Goal: Obtain resource: Download file/media

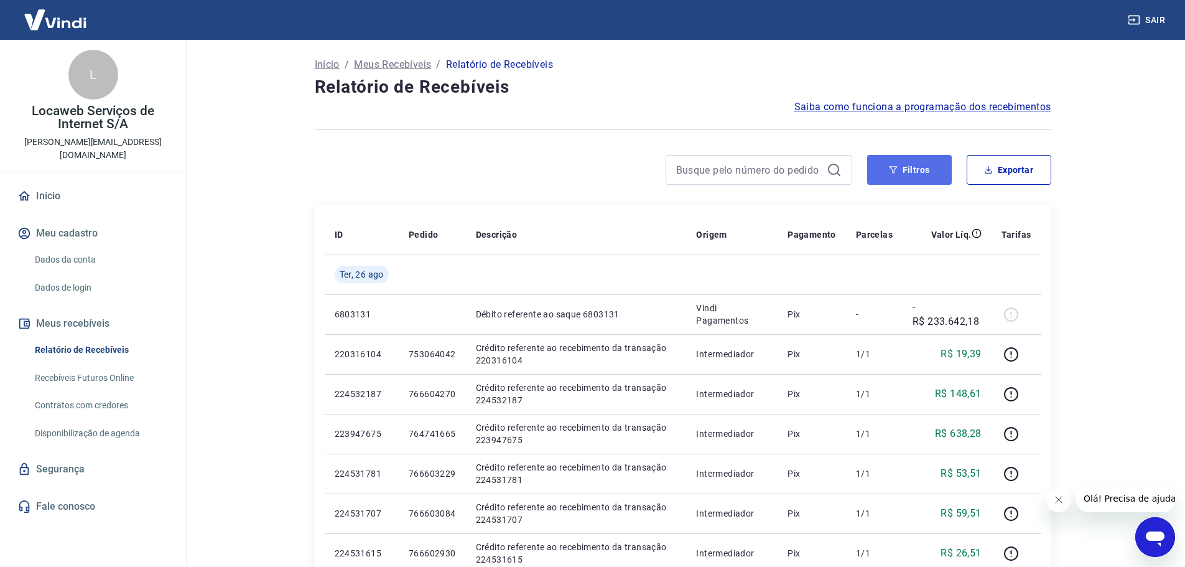
click at [917, 167] on button "Filtros" at bounding box center [909, 170] width 85 height 30
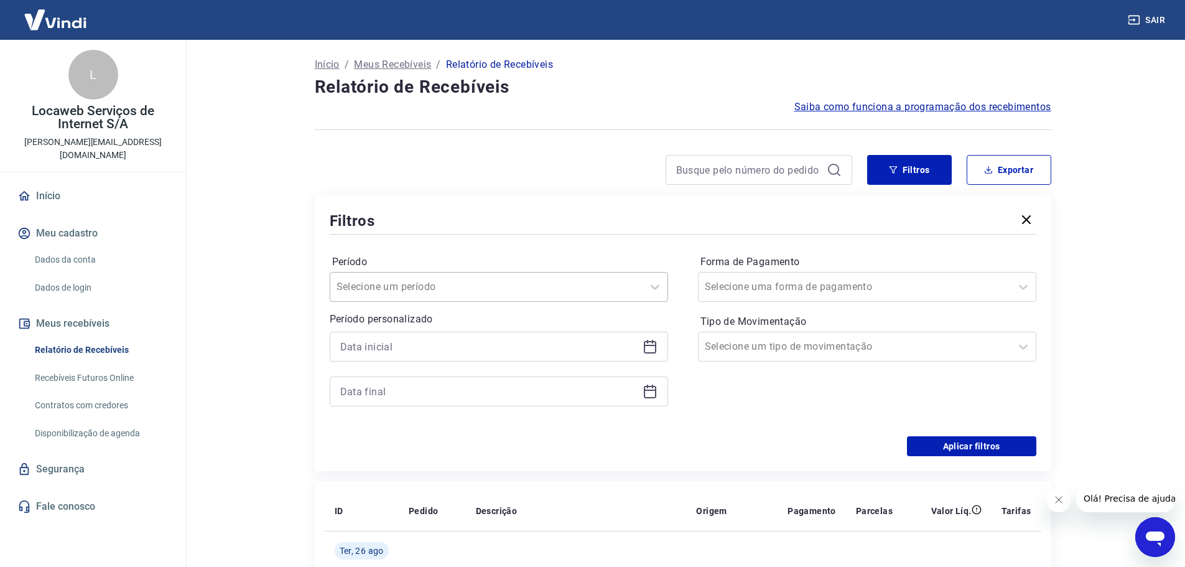
click at [517, 279] on div at bounding box center [487, 286] width 300 height 17
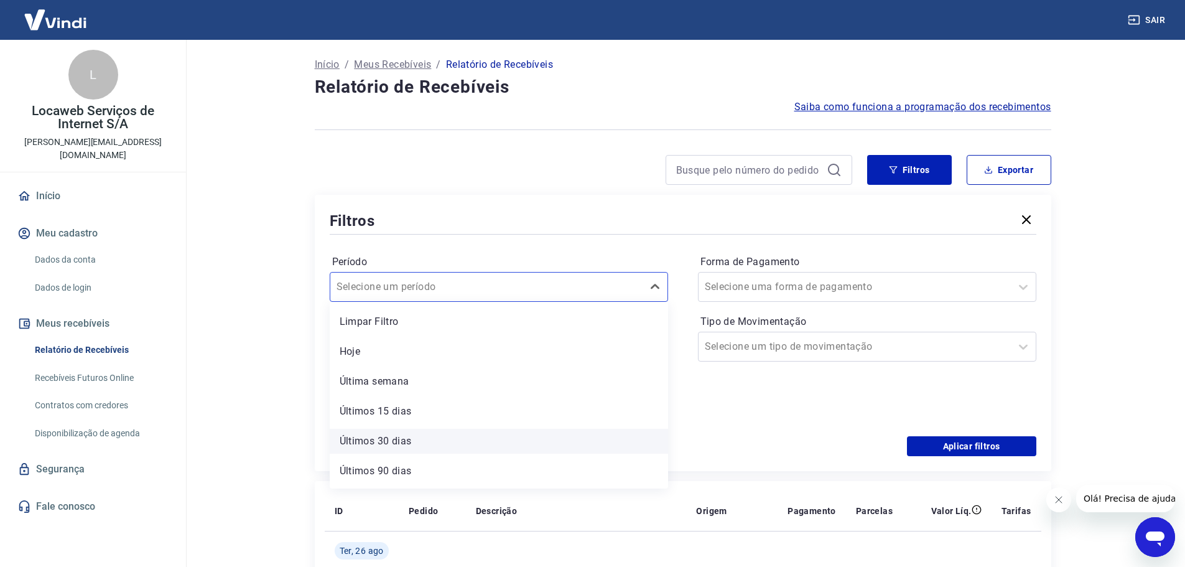
click at [444, 442] on div "Últimos 30 dias" at bounding box center [499, 441] width 339 height 25
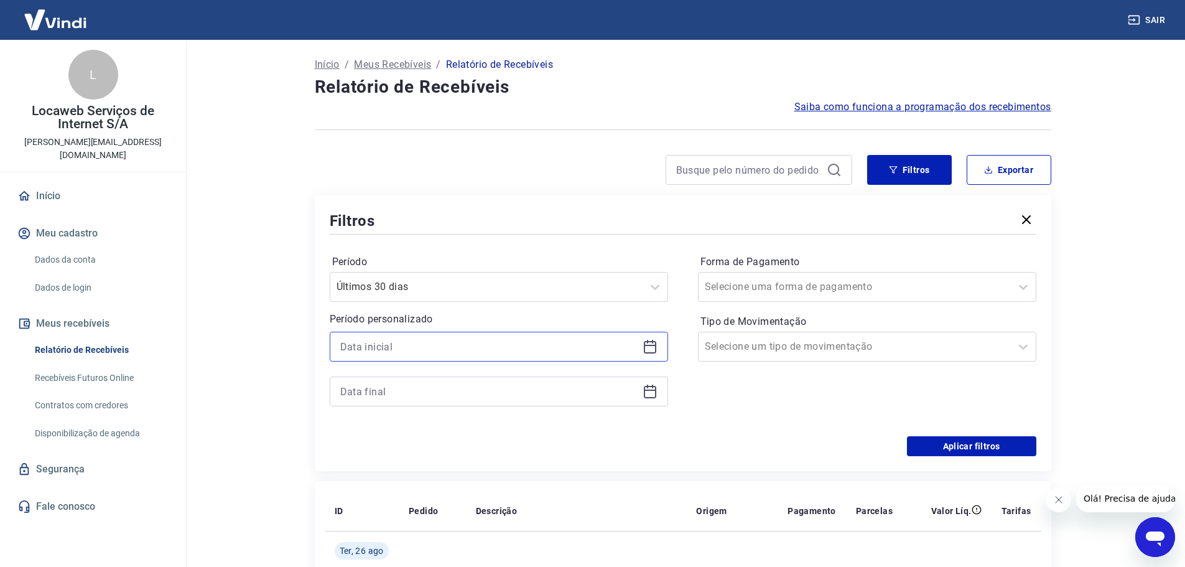
click at [449, 346] on input at bounding box center [488, 346] width 297 height 19
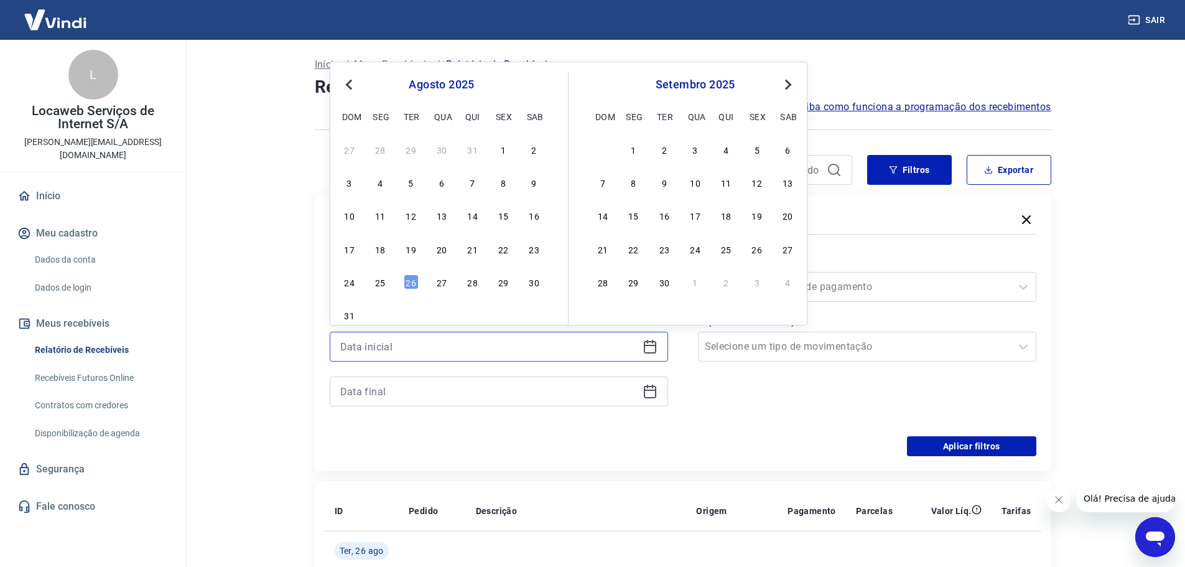
click at [449, 346] on input at bounding box center [488, 346] width 297 height 19
drag, startPoint x: 853, startPoint y: 411, endPoint x: 859, endPoint y: 390, distance: 21.3
click at [853, 410] on div "Forma de Pagamento Selecione uma forma de pagamento Tipo de Movimentação Seleci…" at bounding box center [867, 336] width 339 height 169
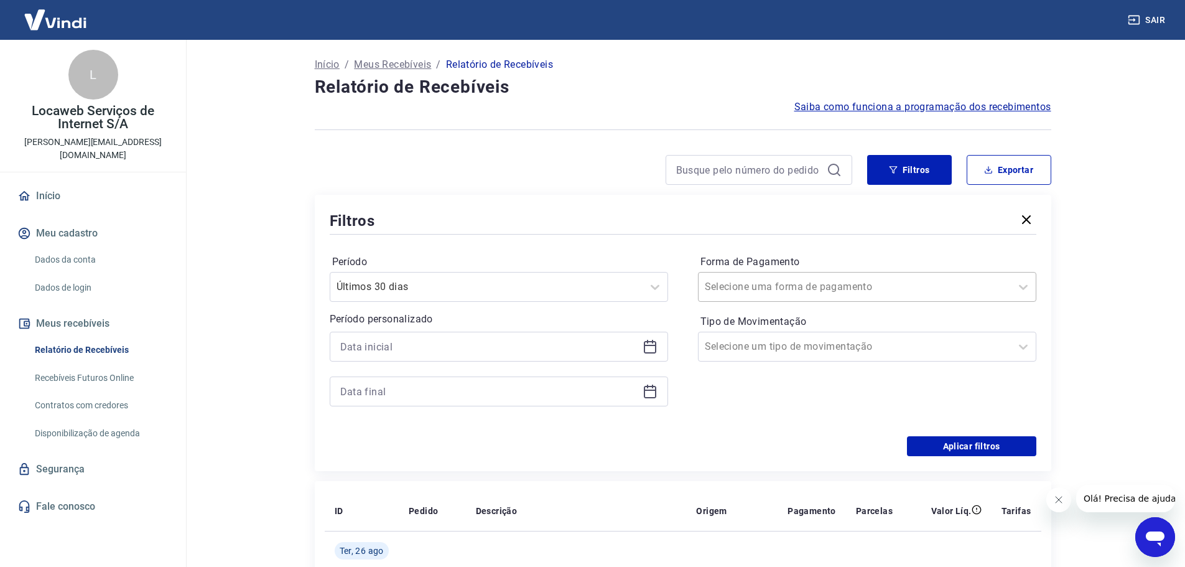
click at [864, 287] on div at bounding box center [855, 286] width 300 height 17
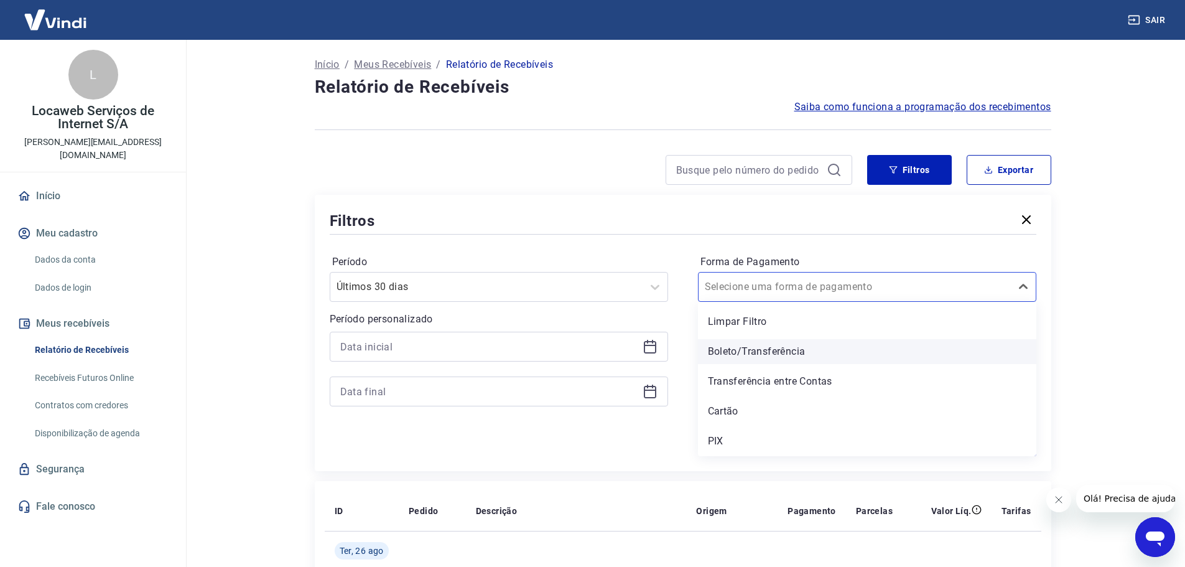
click at [755, 348] on div "Boleto/Transferência" at bounding box center [867, 351] width 339 height 25
click at [867, 345] on div at bounding box center [855, 346] width 300 height 17
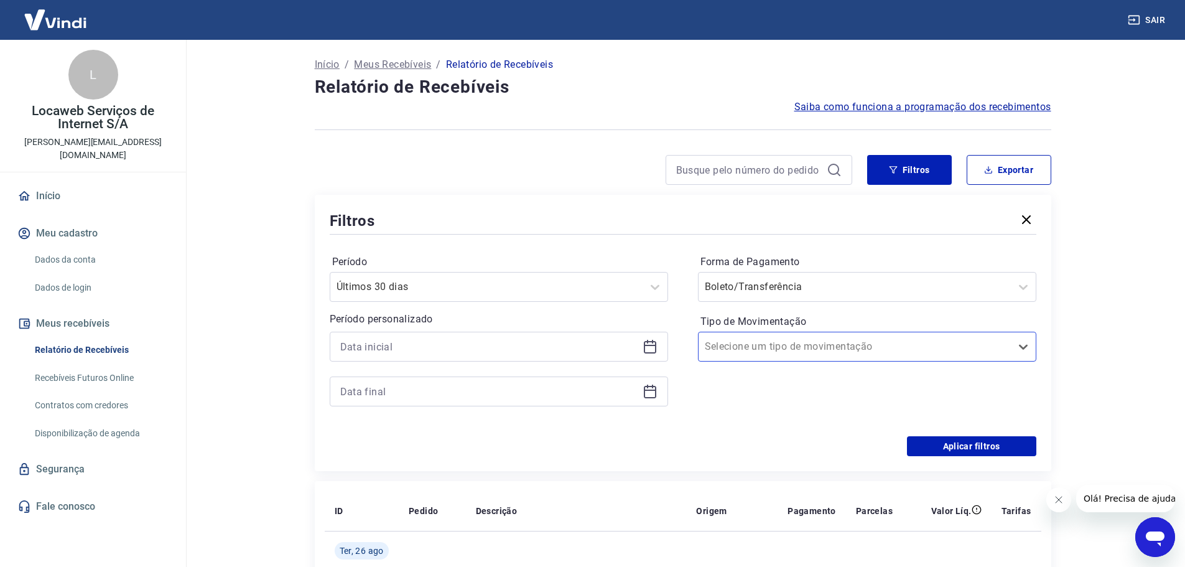
click at [1143, 378] on main "Início / Meus Recebíveis / Relatório de Recebíveis Relatório de Recebíveis Saib…" at bounding box center [682, 303] width 1005 height 527
click at [978, 447] on button "Aplicar filtros" at bounding box center [971, 446] width 129 height 20
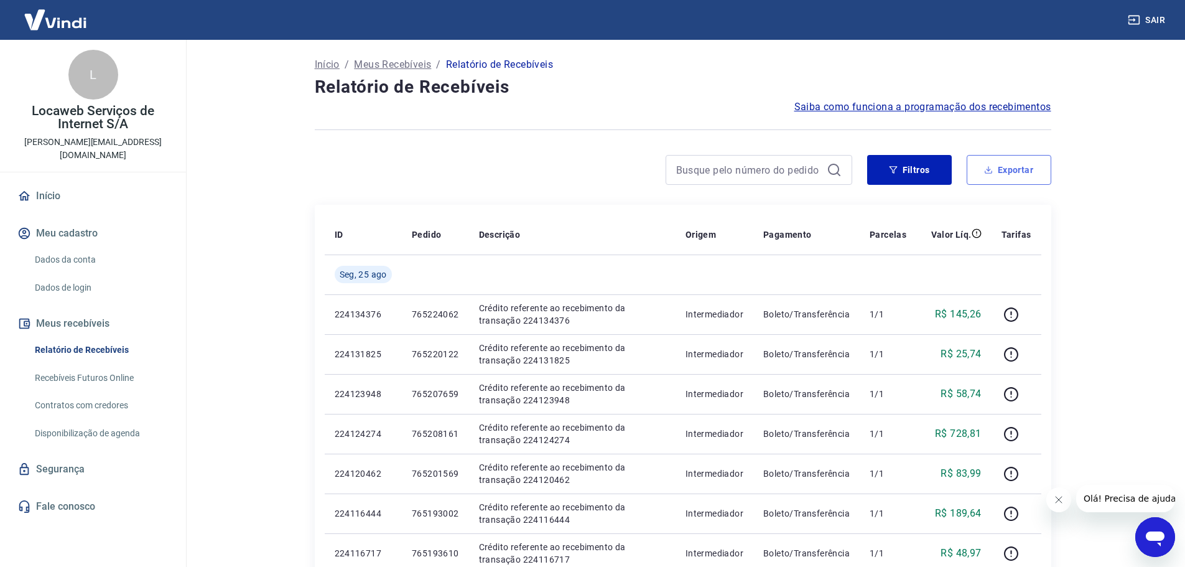
click at [1009, 169] on button "Exportar" at bounding box center [1009, 170] width 85 height 30
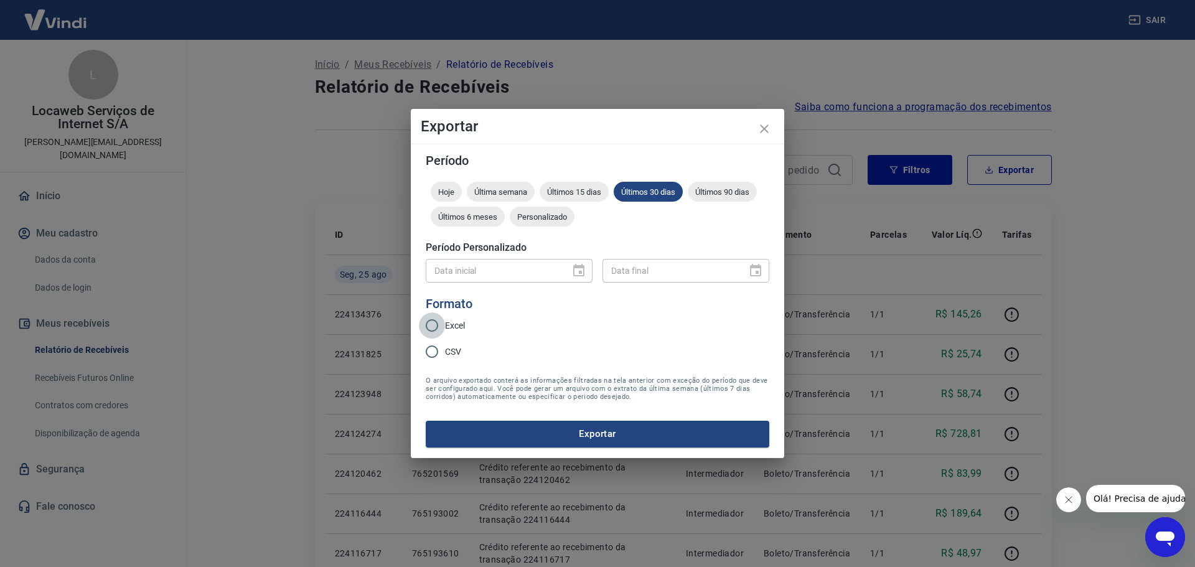
click at [432, 320] on input "Excel" at bounding box center [432, 325] width 26 height 26
radio input "true"
click at [628, 431] on button "Exportar" at bounding box center [598, 434] width 344 height 26
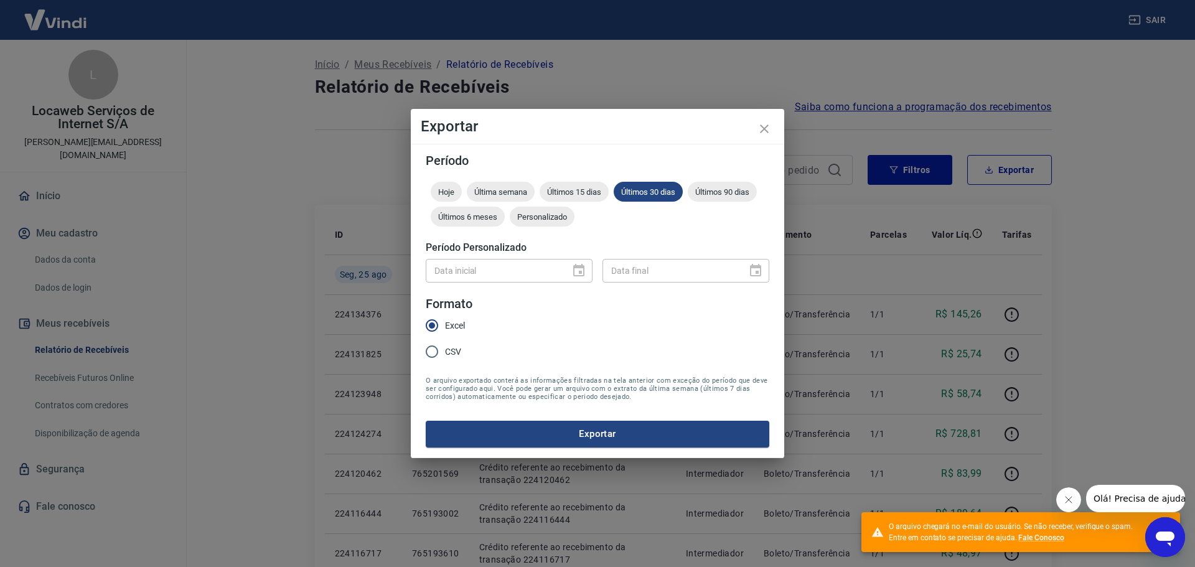
click at [886, 205] on div "Exportar Período Hoje Última semana Últimos 15 dias Últimos 30 dias Últimos 90 …" at bounding box center [597, 283] width 1195 height 567
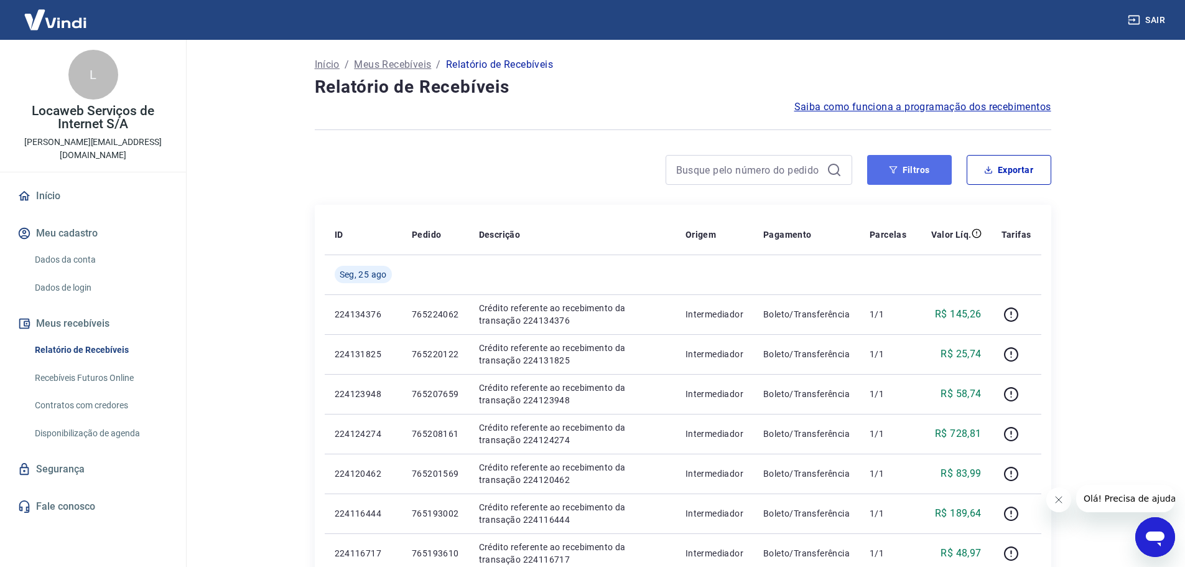
click at [902, 171] on button "Filtros" at bounding box center [909, 170] width 85 height 30
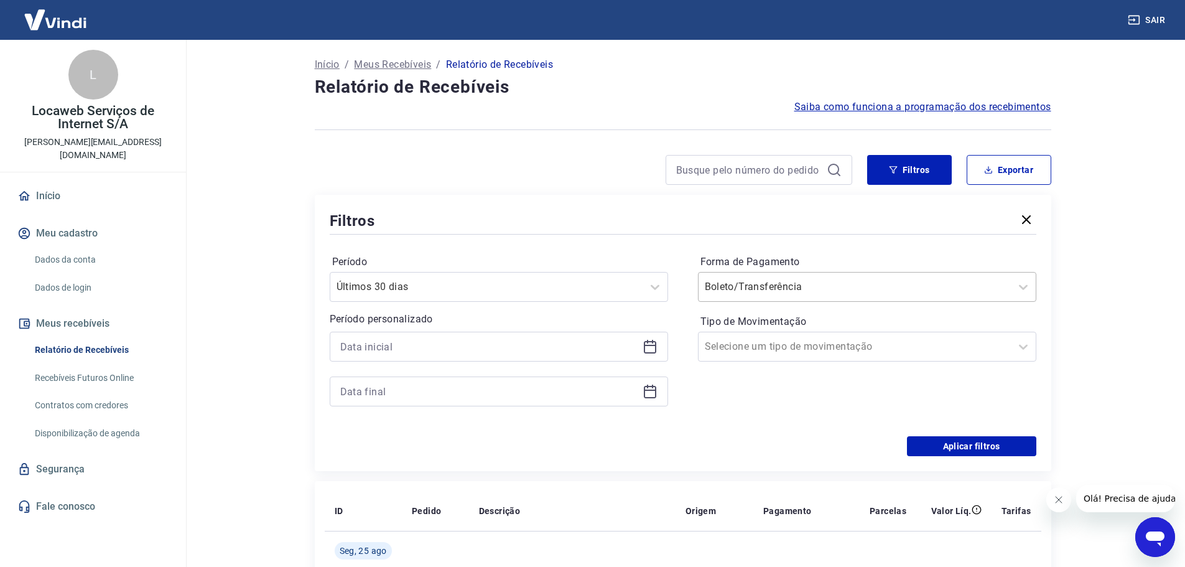
click at [798, 289] on input "Forma de Pagamento" at bounding box center [768, 286] width 126 height 15
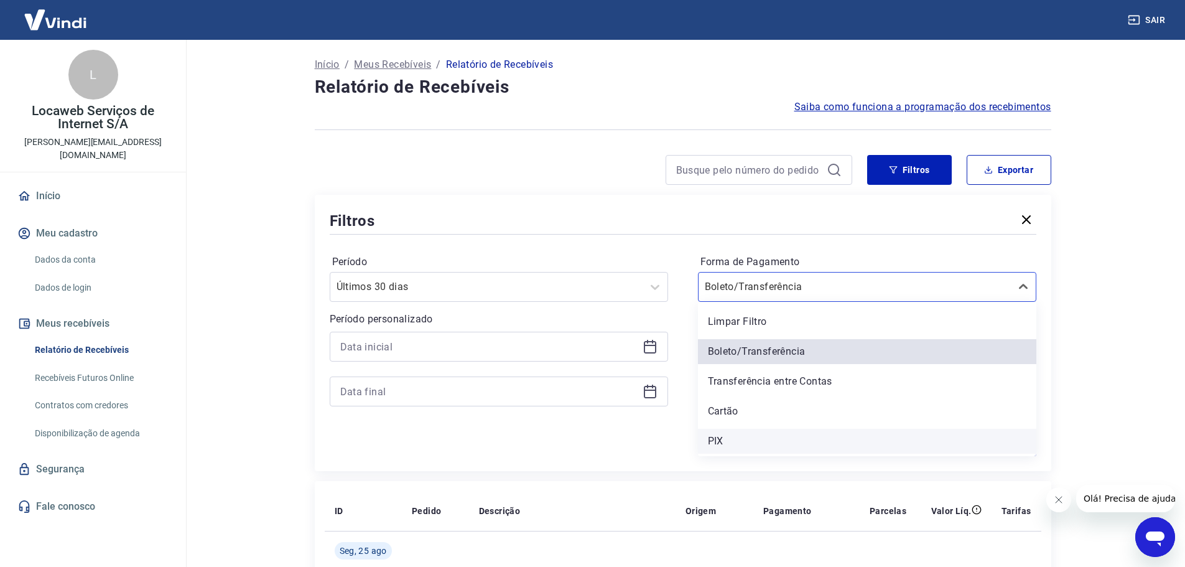
click at [731, 444] on div "PIX" at bounding box center [867, 441] width 339 height 25
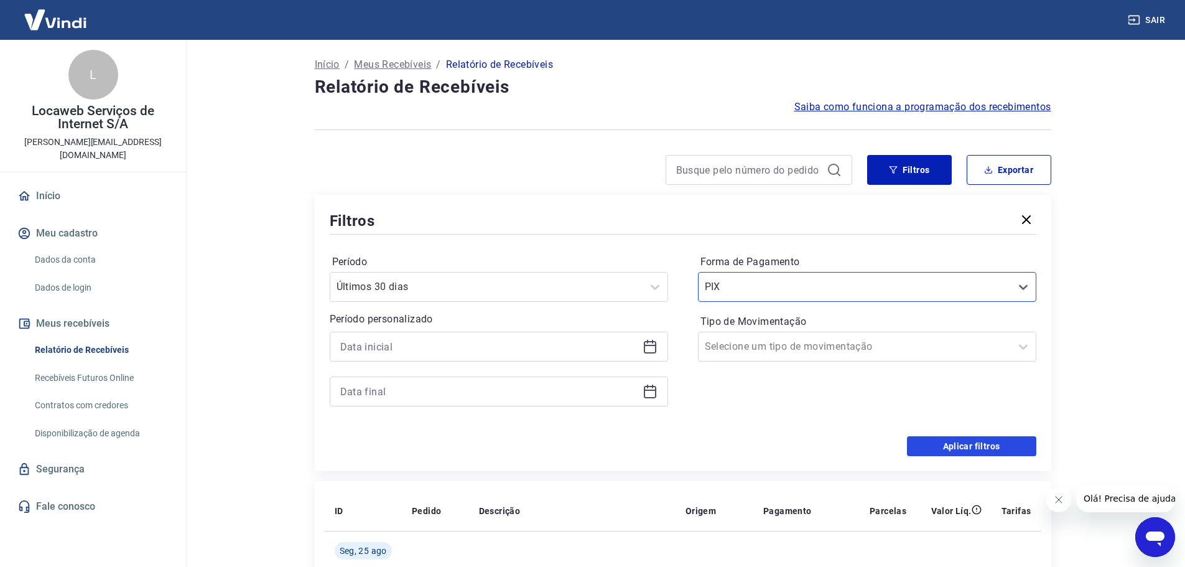
click at [935, 439] on button "Aplicar filtros" at bounding box center [971, 446] width 129 height 20
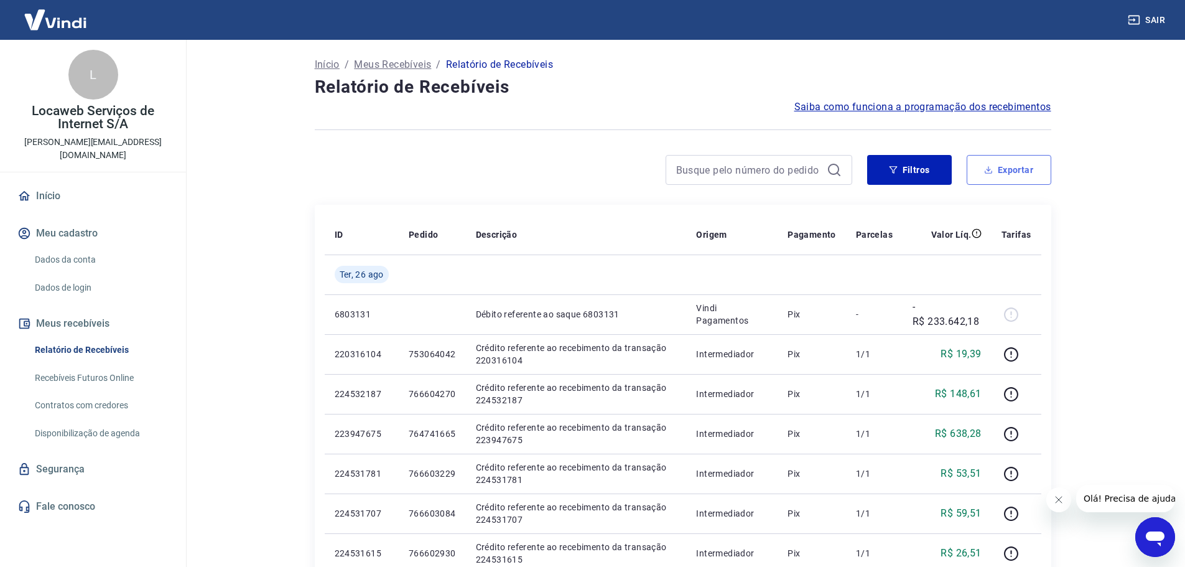
click at [996, 166] on button "Exportar" at bounding box center [1009, 170] width 85 height 30
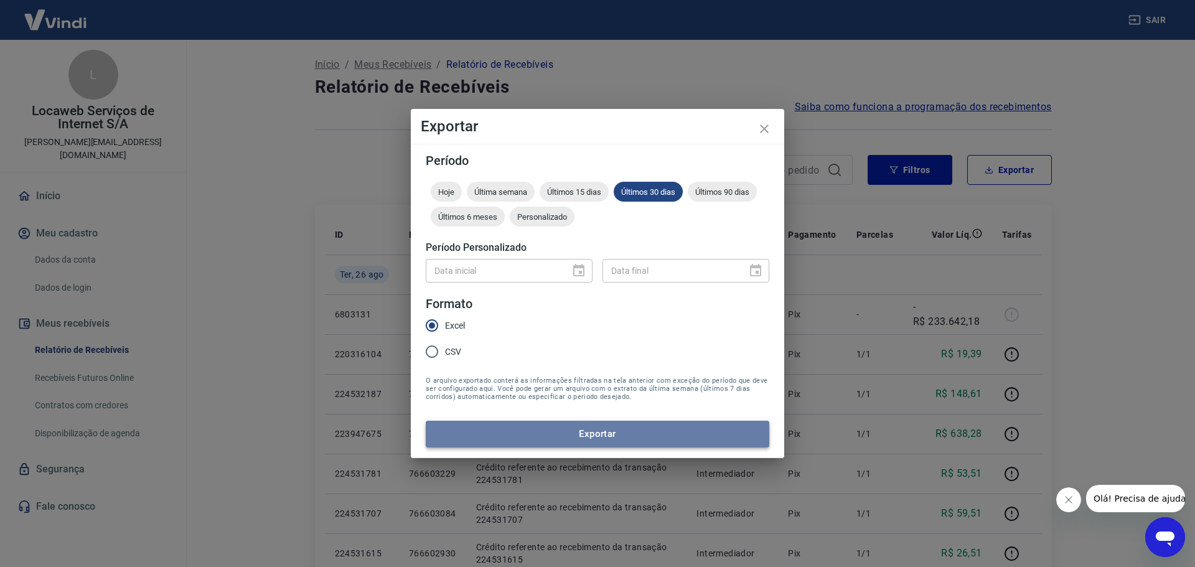
click at [615, 429] on button "Exportar" at bounding box center [598, 434] width 344 height 26
